Goal: Task Accomplishment & Management: Use online tool/utility

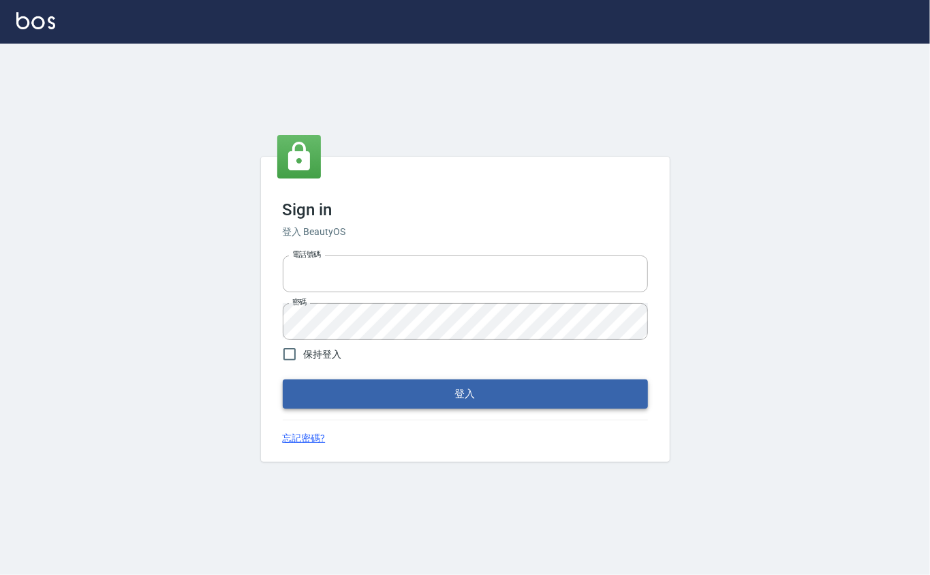
type input "0912271117"
click at [309, 394] on button "登入" at bounding box center [465, 394] width 365 height 29
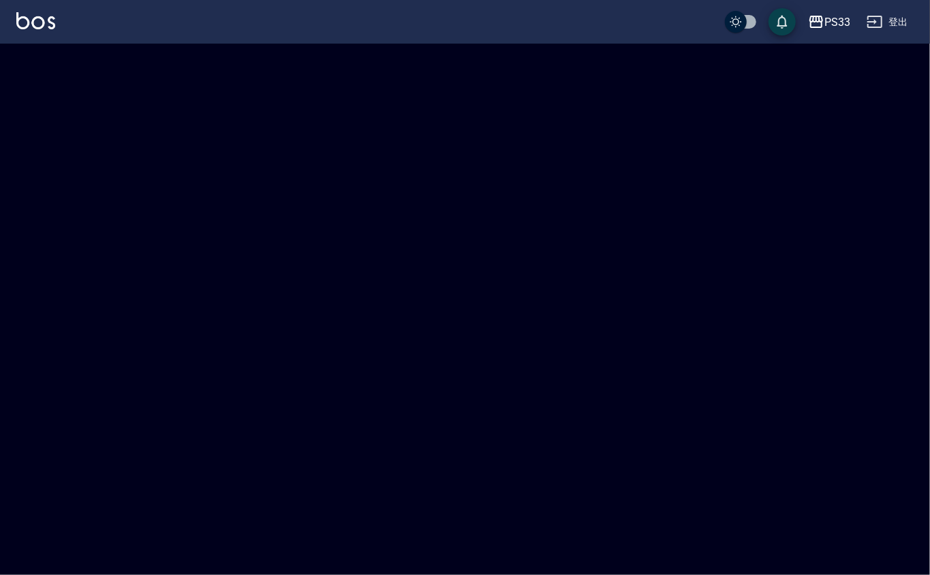
checkbox input "true"
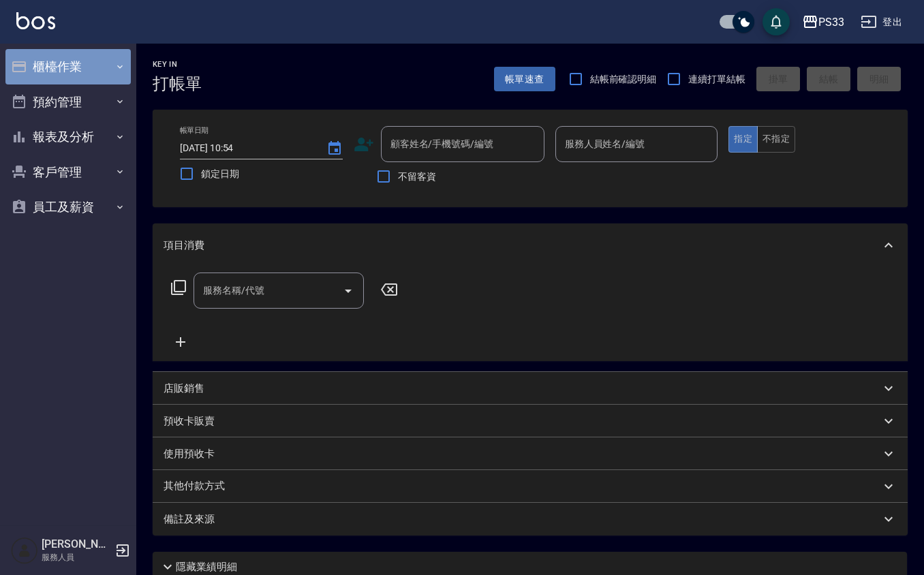
click at [49, 78] on button "櫃檯作業" at bounding box center [67, 66] width 125 height 35
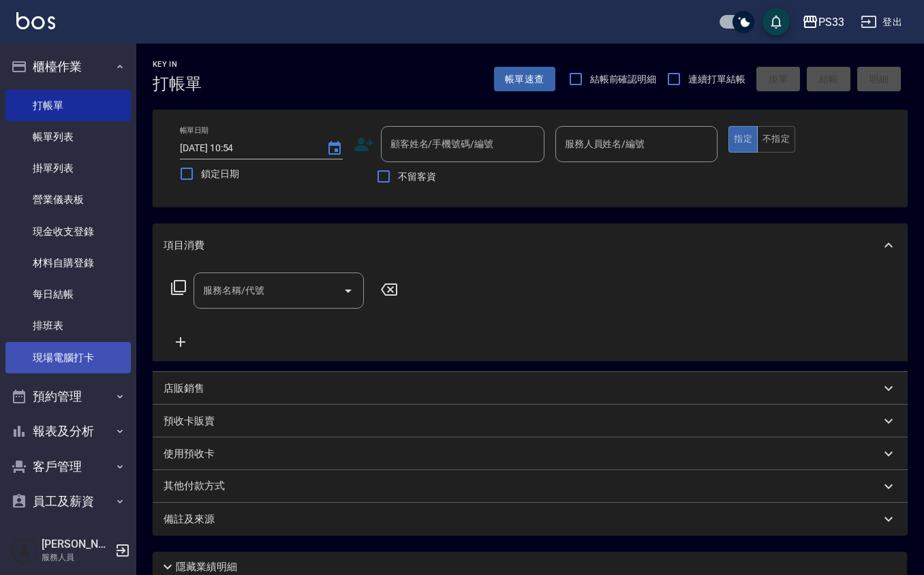
click at [102, 366] on link "現場電腦打卡" at bounding box center [67, 357] width 125 height 31
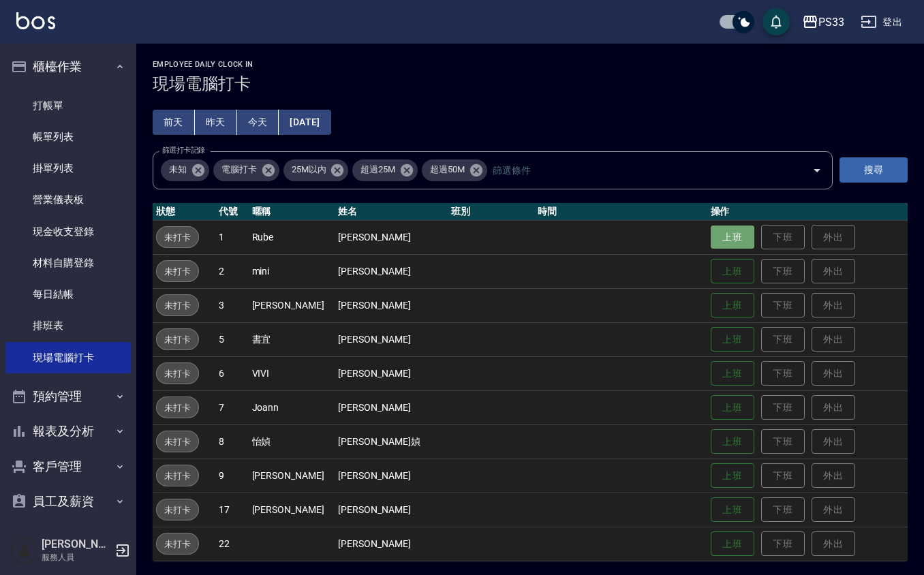
click at [712, 228] on button "上班" at bounding box center [733, 238] width 44 height 24
click at [727, 297] on button "上班" at bounding box center [733, 306] width 44 height 24
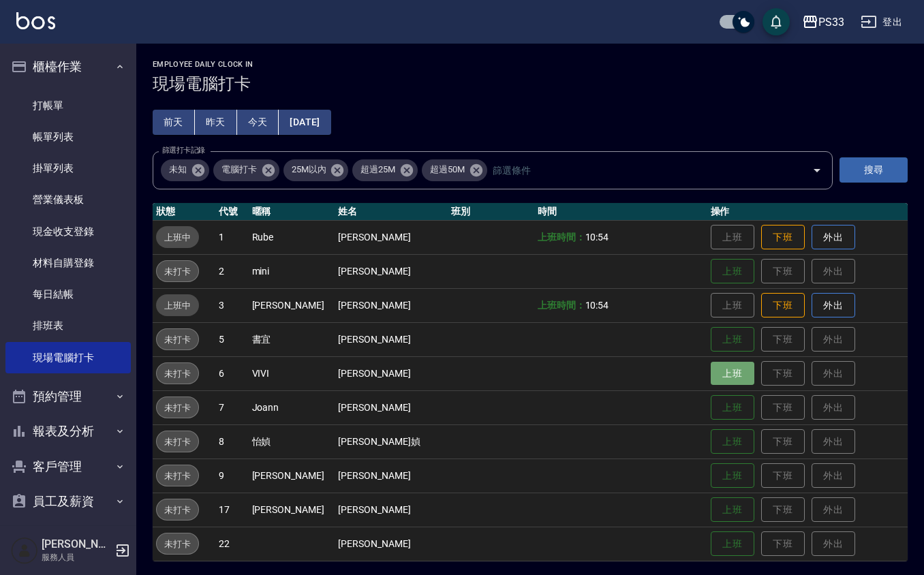
click at [717, 363] on button "上班" at bounding box center [733, 374] width 44 height 24
click at [711, 439] on button "上班" at bounding box center [733, 442] width 44 height 24
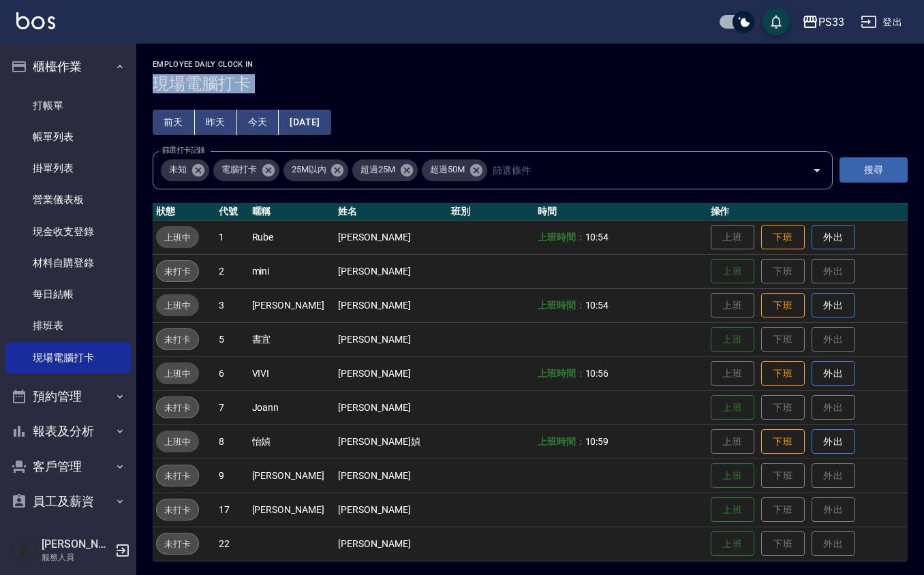
drag, startPoint x: 541, startPoint y: 119, endPoint x: 930, endPoint y: -79, distance: 435.9
click at [924, 0] on html "PS33 登出 櫃檯作業 打帳單 帳單列表 掛單列表 營業儀表板 現金收支登錄 材料自購登錄 每日結帳 排班表 現場電腦打卡 預約管理 預約管理 單日預約紀錄…" at bounding box center [462, 289] width 924 height 578
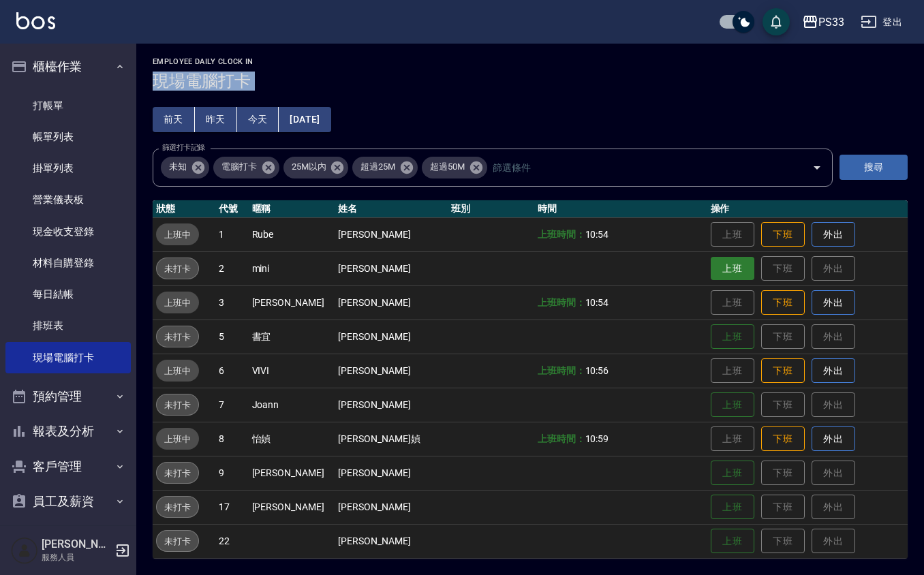
click at [711, 262] on button "上班" at bounding box center [733, 269] width 44 height 24
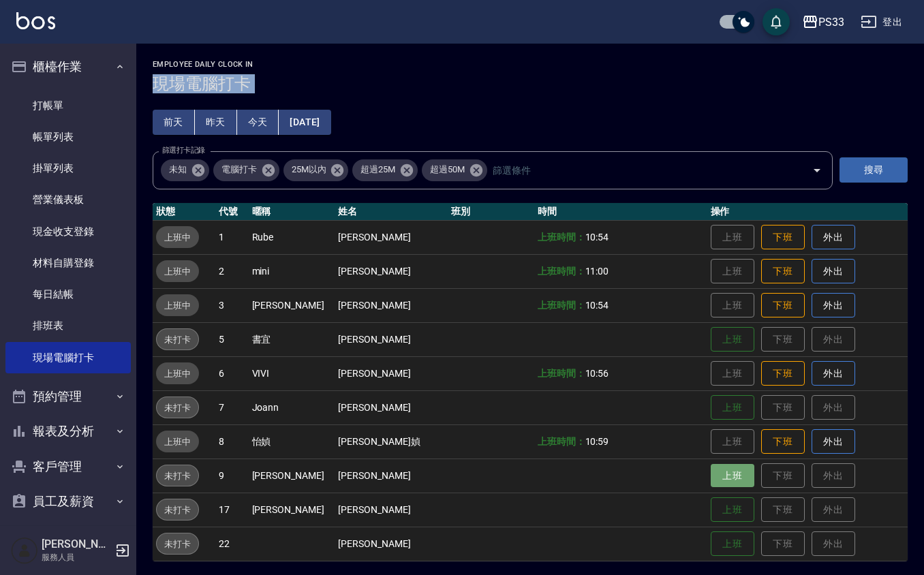
click at [711, 481] on button "上班" at bounding box center [733, 476] width 44 height 24
